Goal: Information Seeking & Learning: Learn about a topic

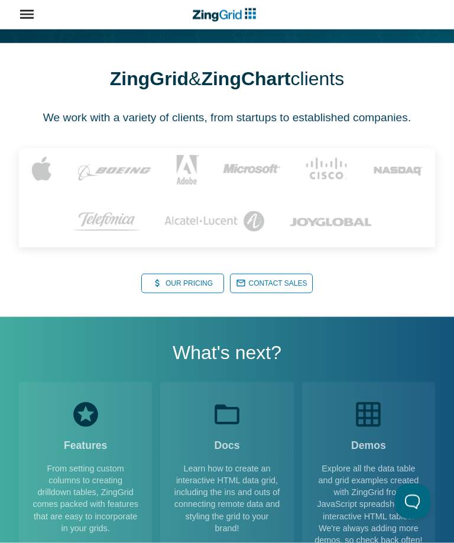
scroll to position [1641, 0]
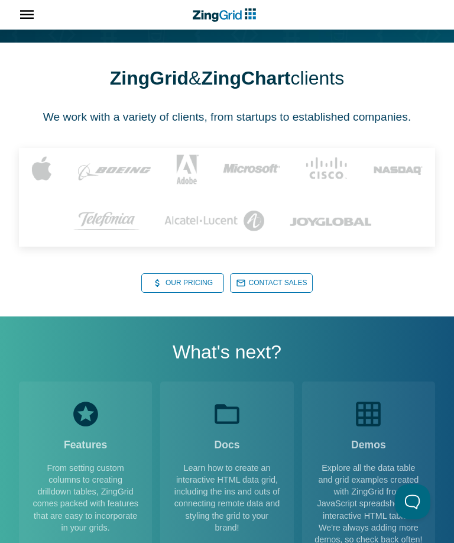
click at [198, 284] on link "Our Pricing Our Pricing" at bounding box center [182, 283] width 83 height 20
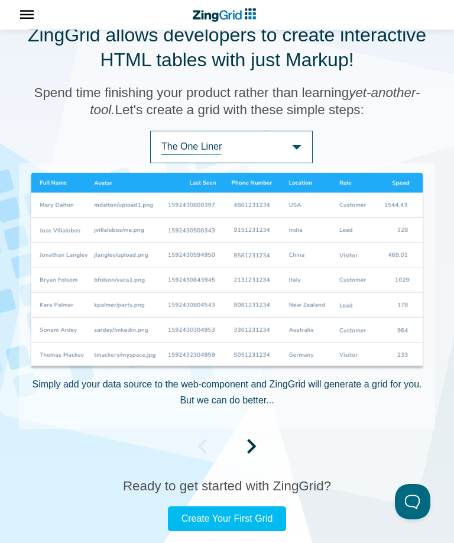
scroll to position [703, 0]
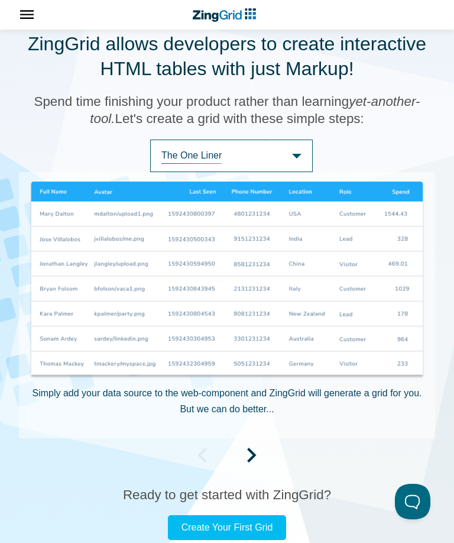
click at [299, 153] on span "The One Liner" at bounding box center [231, 155] width 163 height 33
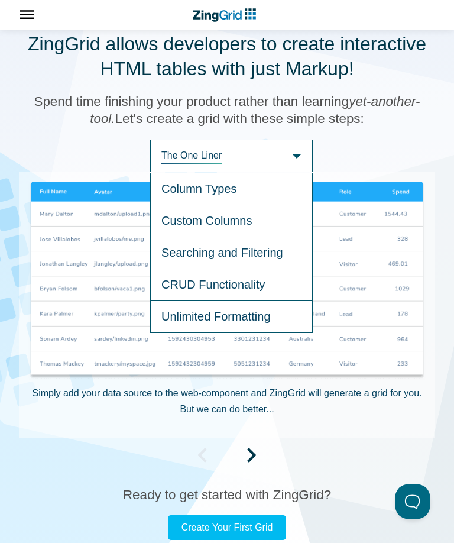
click at [265, 186] on span "Column Types" at bounding box center [231, 189] width 163 height 33
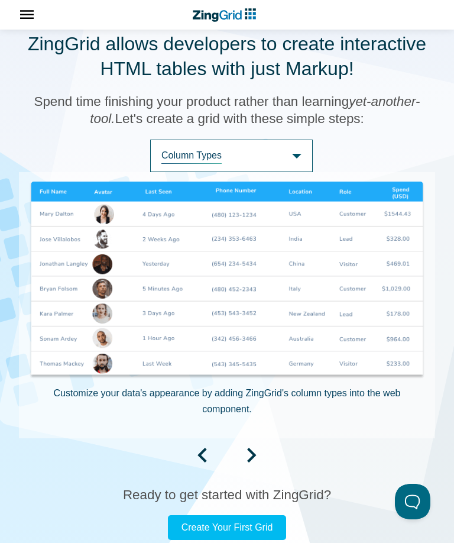
click at [298, 154] on span "Column Types" at bounding box center [231, 155] width 163 height 33
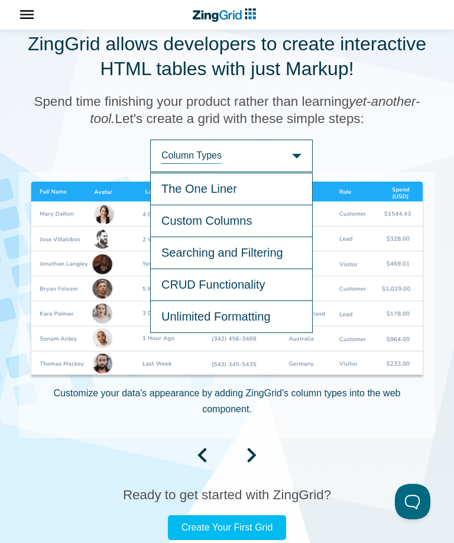
click at [273, 217] on span "Custom Columns" at bounding box center [231, 221] width 163 height 32
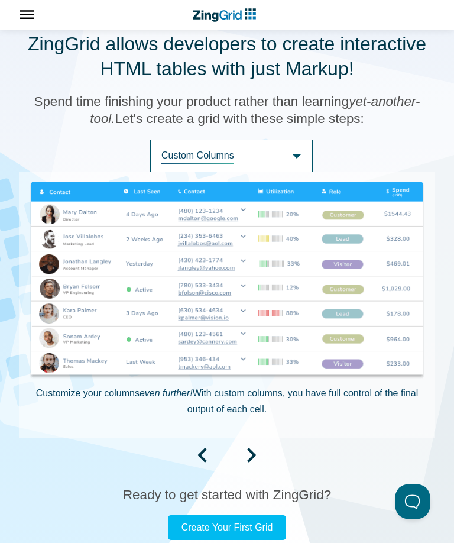
click at [300, 154] on span "Custom Columns" at bounding box center [231, 155] width 163 height 33
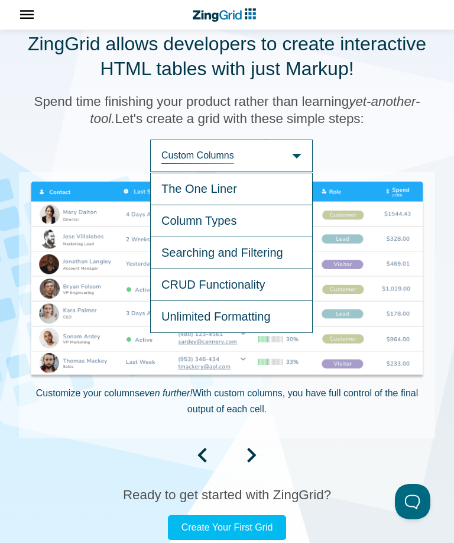
click at [281, 245] on span "Searching and Filtering" at bounding box center [231, 253] width 163 height 32
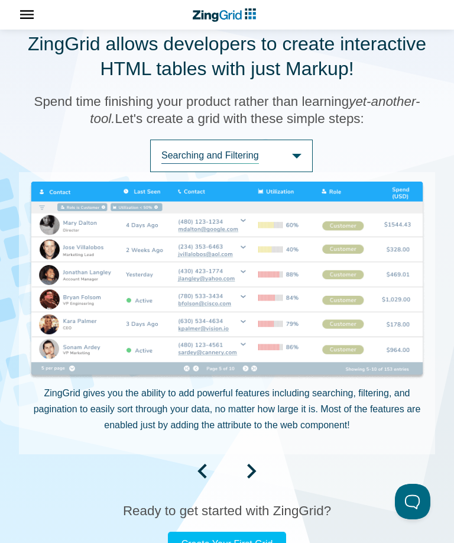
click at [296, 152] on span "Searching and Filtering" at bounding box center [231, 155] width 163 height 33
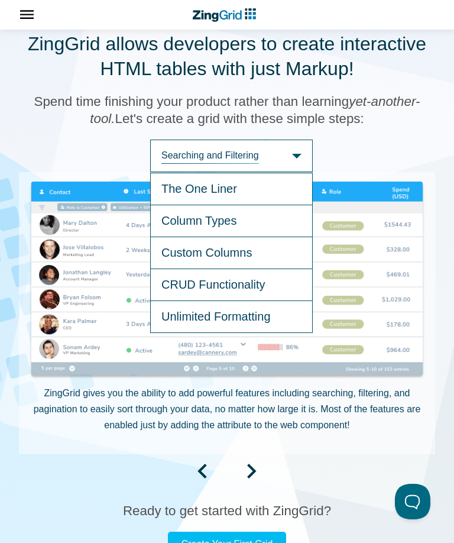
click at [277, 313] on span "Unlimited Formatting" at bounding box center [231, 317] width 163 height 32
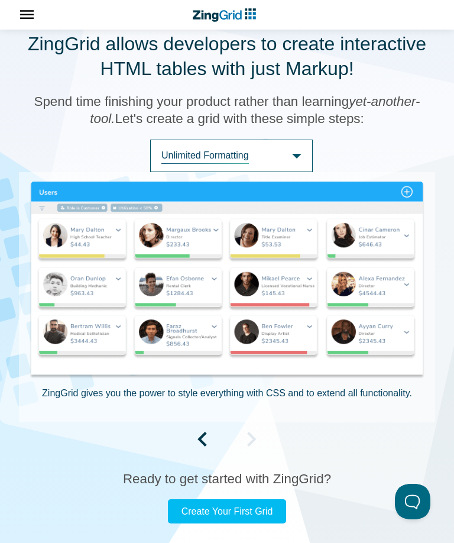
click at [289, 153] on span "Unlimited Formatting" at bounding box center [231, 155] width 163 height 33
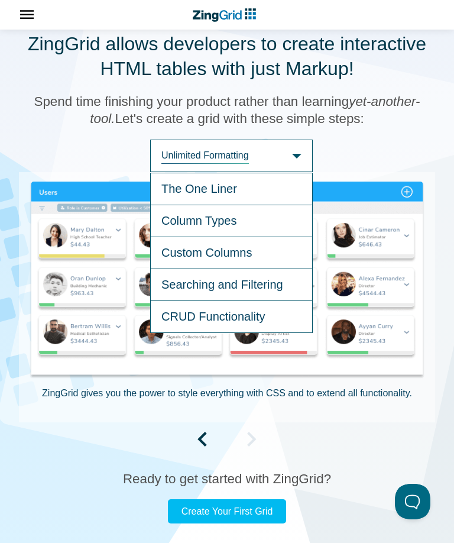
click at [248, 189] on span "The One Liner" at bounding box center [231, 189] width 163 height 33
